Goal: Find specific page/section: Find specific page/section

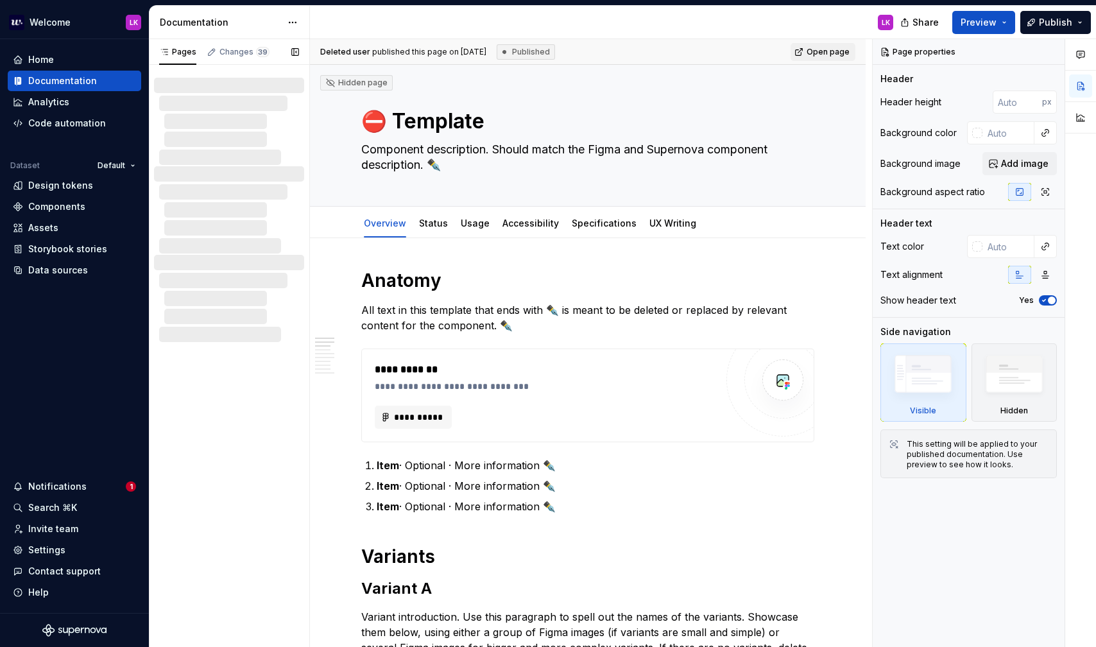
click at [257, 140] on div at bounding box center [234, 139] width 140 height 15
click at [139, 26] on html "Welcome LK Home Documentation Analytics Code automation Dataset Default Design …" at bounding box center [548, 323] width 1096 height 647
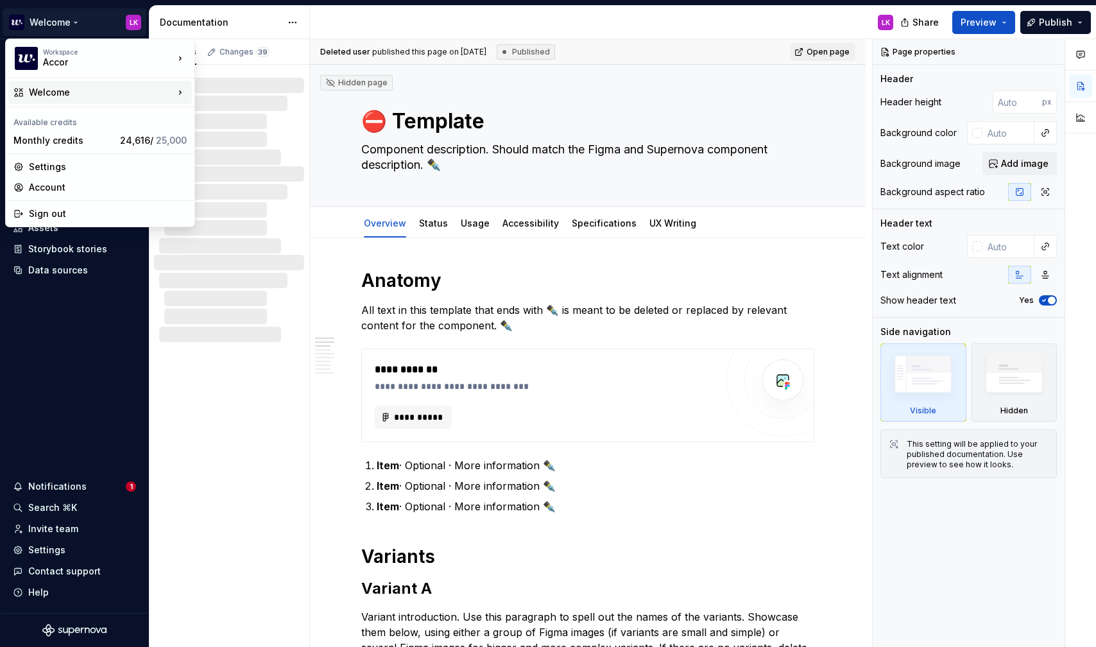
type textarea "*"
click at [124, 162] on div "Settings" at bounding box center [108, 166] width 158 height 13
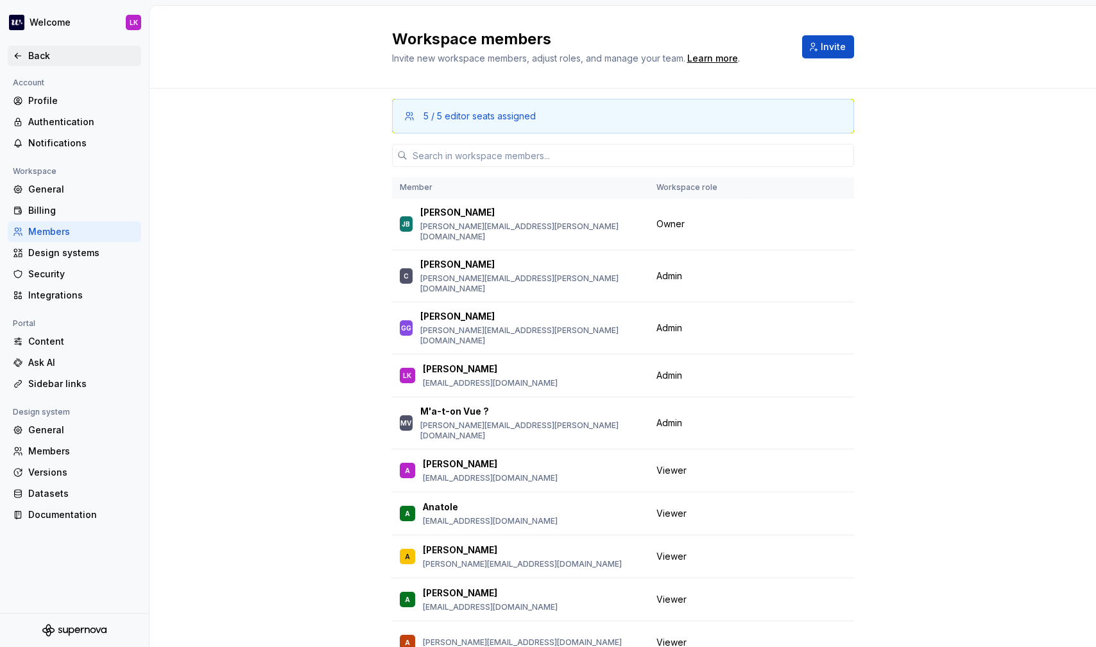
click at [34, 60] on div "Back" at bounding box center [82, 55] width 108 height 13
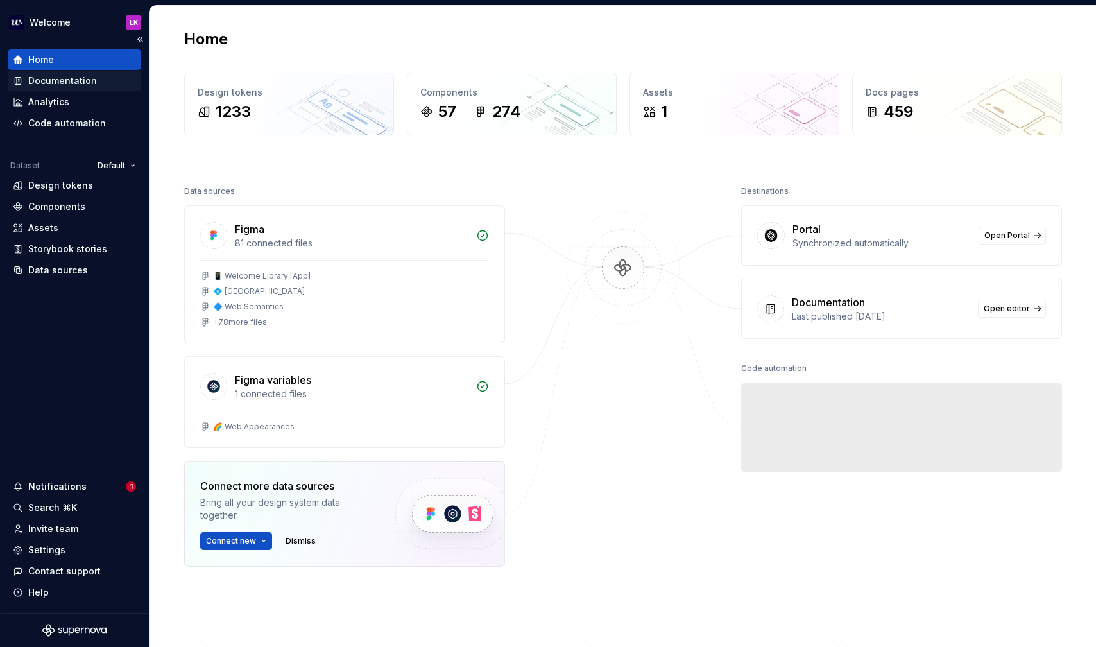
click at [79, 75] on div "Documentation" at bounding box center [62, 80] width 69 height 13
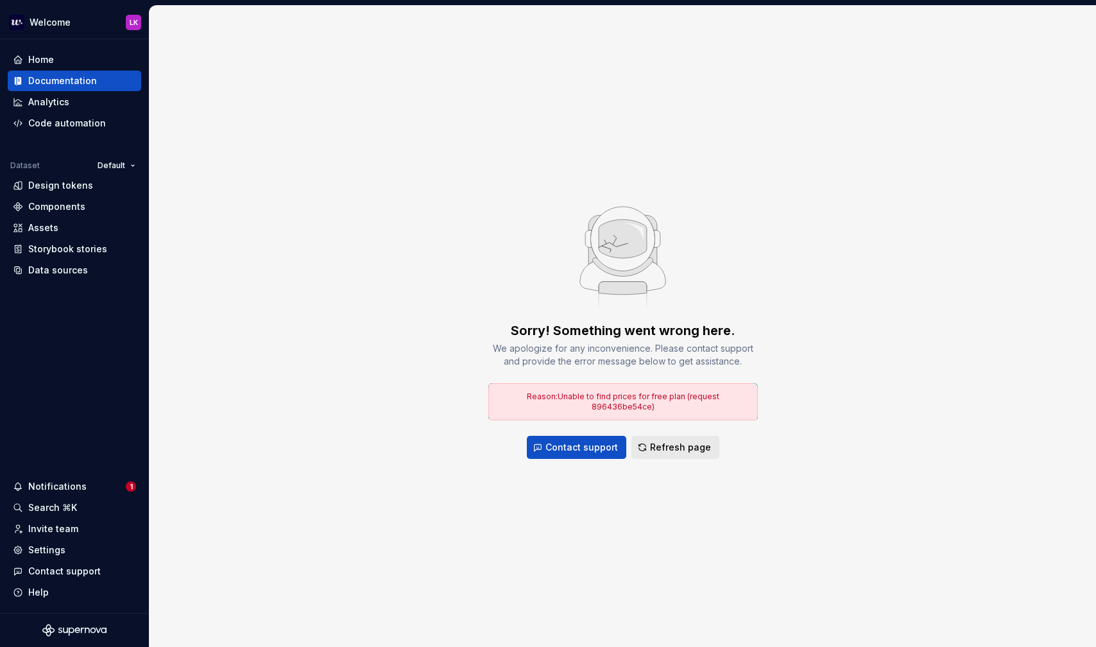
click at [662, 441] on span "Refresh page" at bounding box center [680, 447] width 61 height 13
click at [665, 446] on span "Refresh page" at bounding box center [680, 447] width 61 height 13
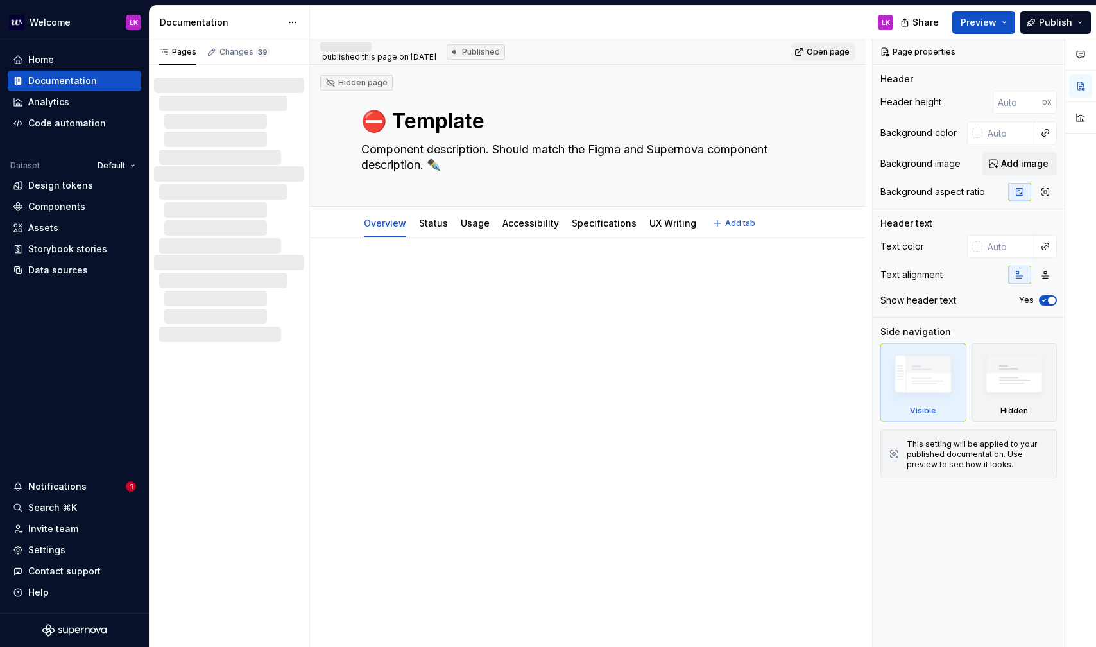
type textarea "*"
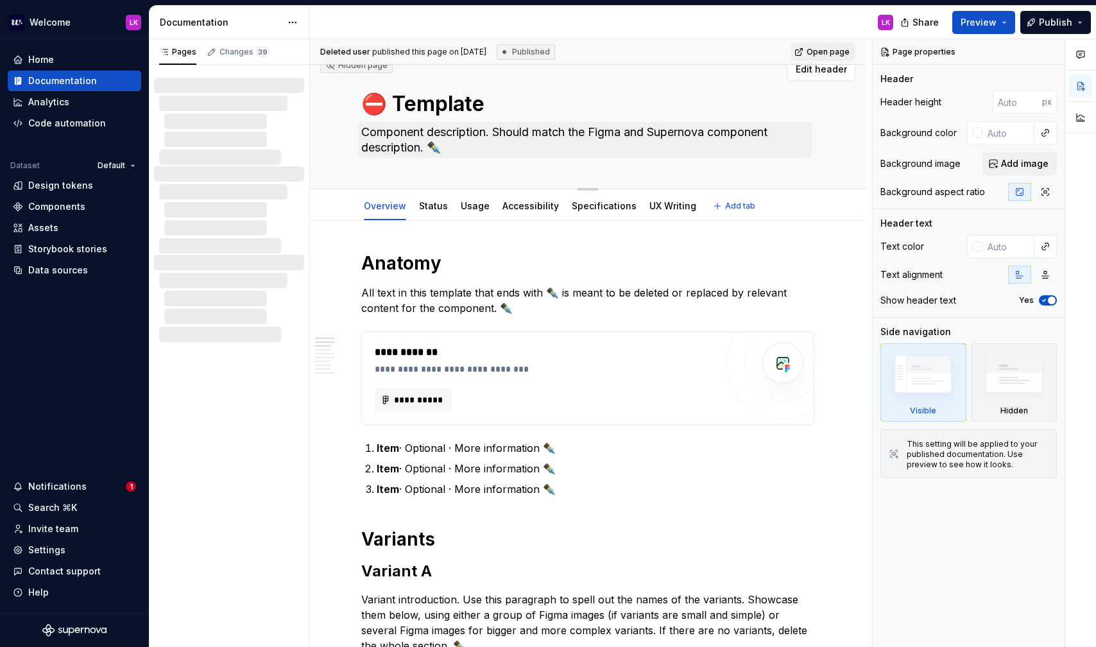
scroll to position [19, 0]
